Goal: Task Accomplishment & Management: Manage account settings

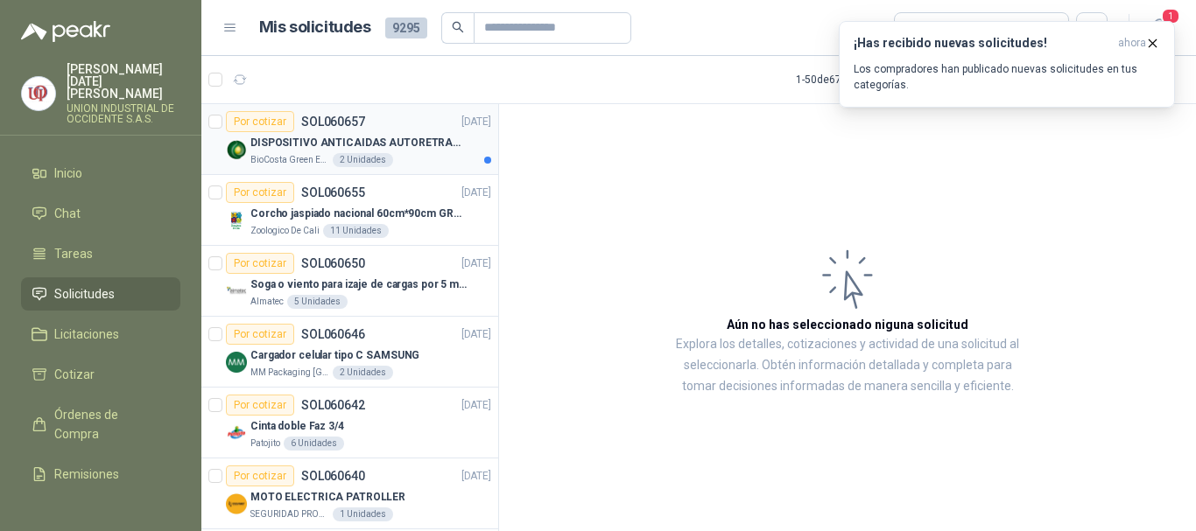
click at [332, 145] on p "DISPOSITIVO ANTICAIDAS AUTORETRACTIL" at bounding box center [359, 143] width 218 height 17
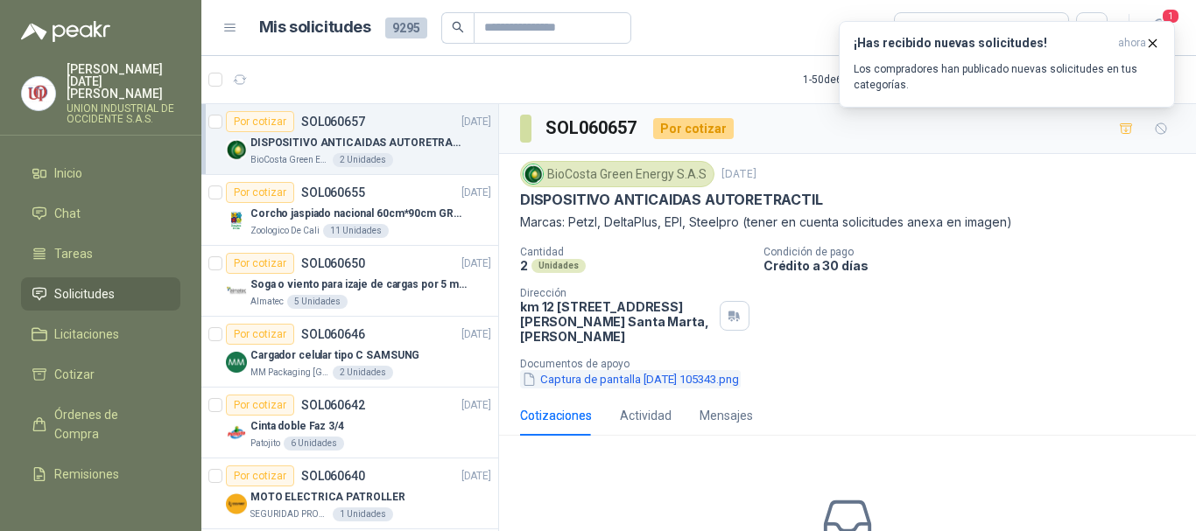
click at [615, 372] on button "Captura de pantalla [DATE] 105343.png" at bounding box center [630, 379] width 221 height 18
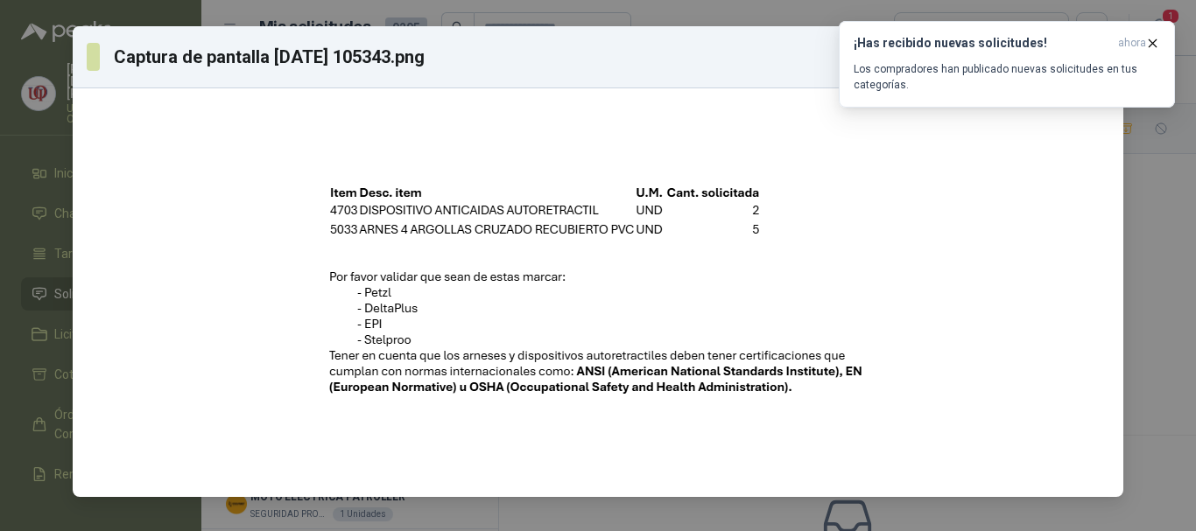
click at [1154, 44] on div "Captura de pantalla [DATE] 105343.png Descargar" at bounding box center [598, 265] width 1196 height 531
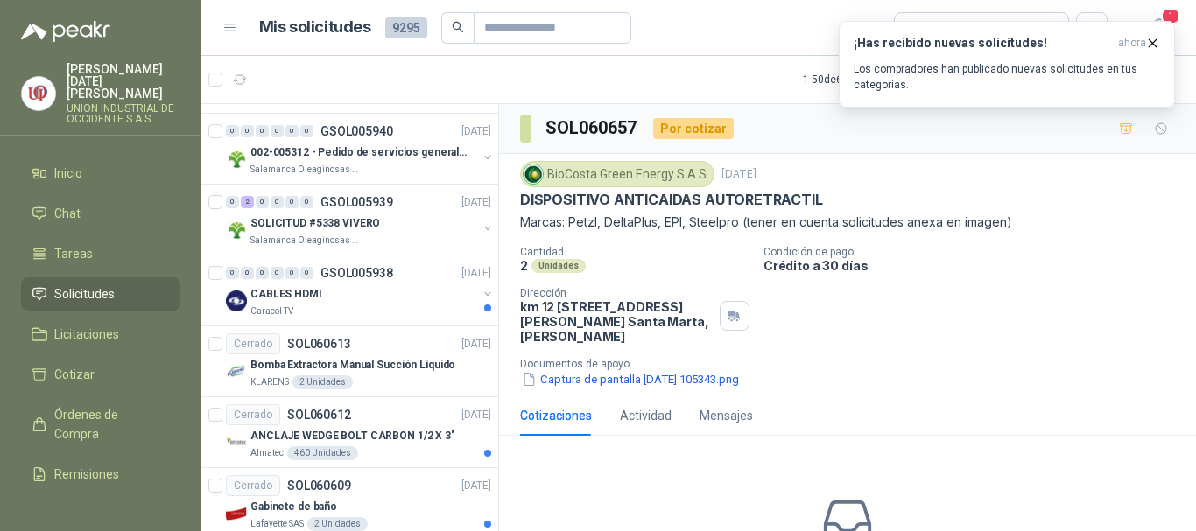
scroll to position [875, 0]
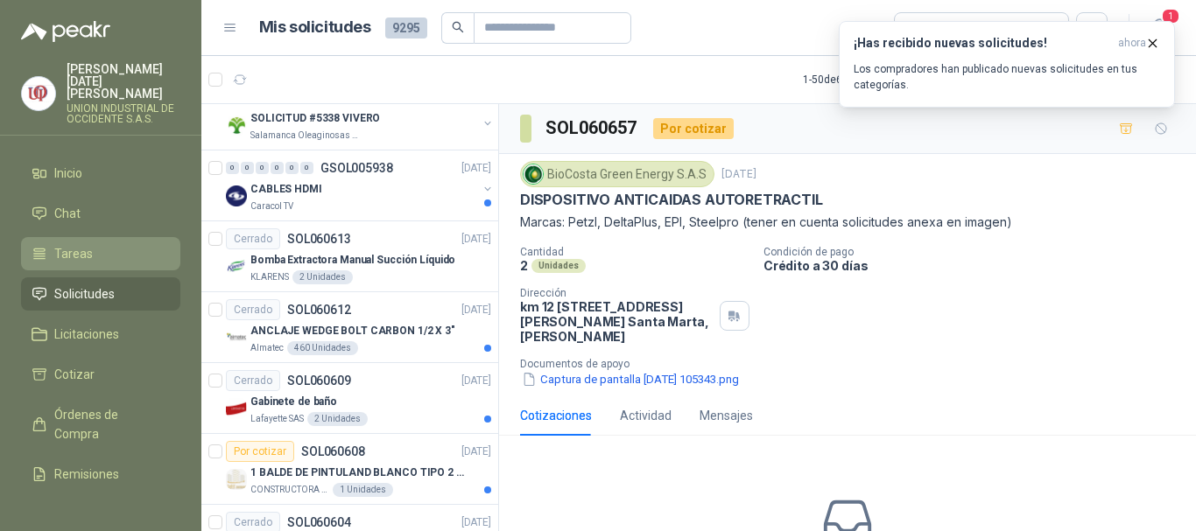
click at [67, 246] on span "Tareas" at bounding box center [73, 253] width 39 height 19
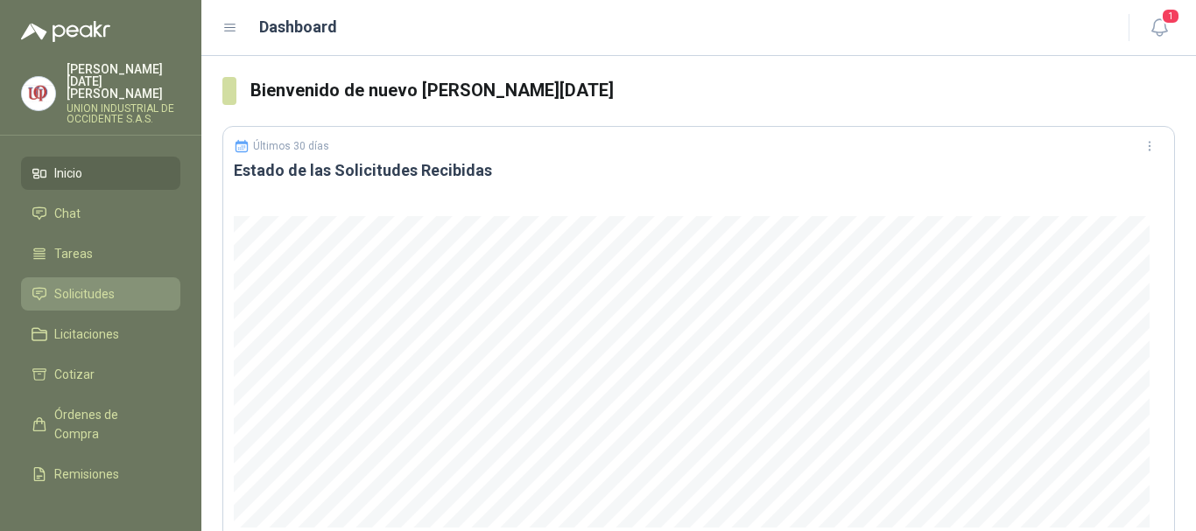
click at [85, 284] on span "Solicitudes" at bounding box center [84, 293] width 60 height 19
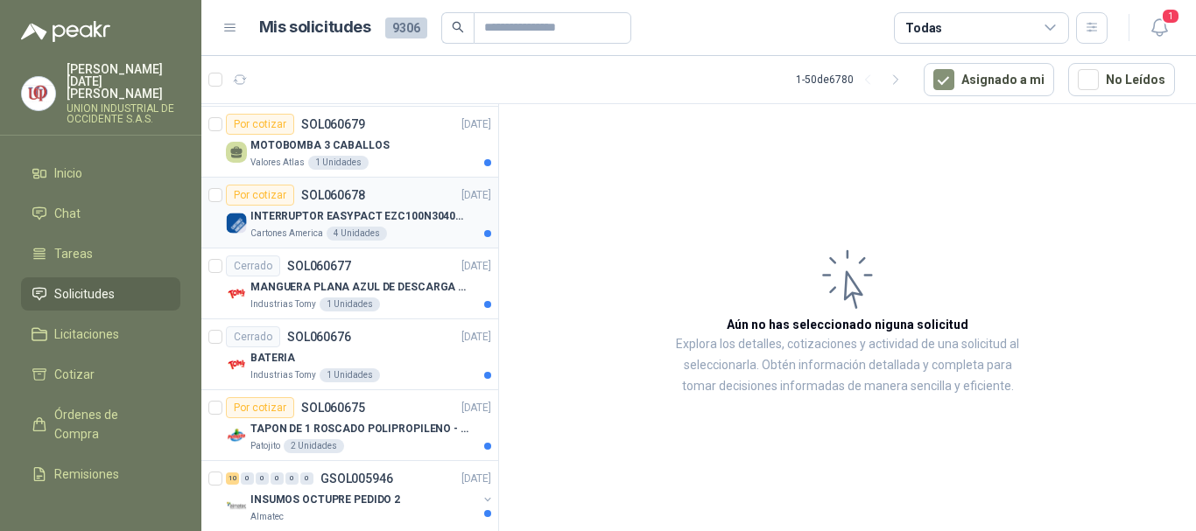
scroll to position [88, 0]
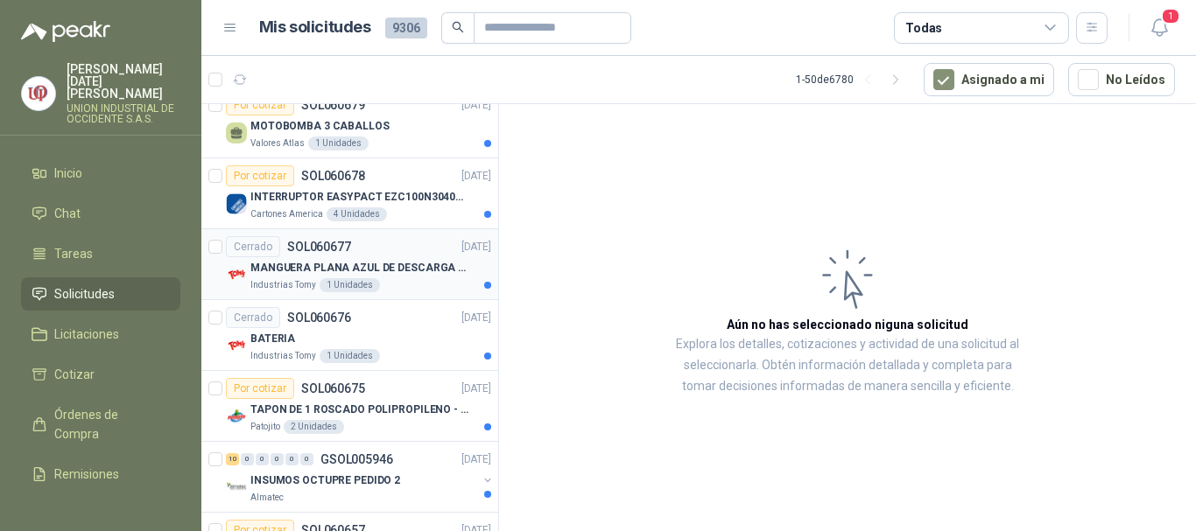
click at [378, 268] on p "MANGUERA PLANA AZUL DE DESCARGA 60 PSI X 20 METROS CON UNION DE 6” MAS ABRAZADE…" at bounding box center [359, 268] width 218 height 17
